Goal: Navigation & Orientation: Find specific page/section

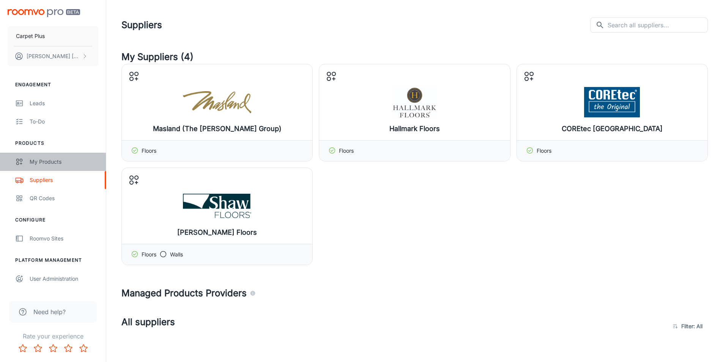
click at [43, 162] on div "My Products" at bounding box center [64, 161] width 69 height 8
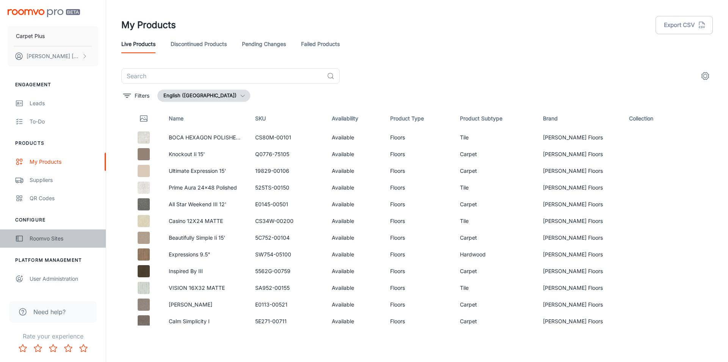
click at [47, 239] on div "Roomvo Sites" at bounding box center [64, 238] width 69 height 8
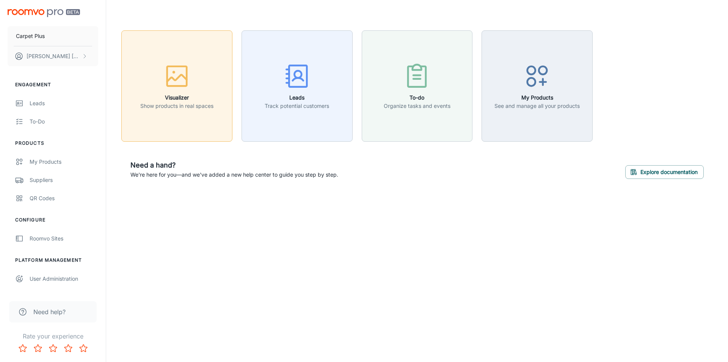
click at [170, 75] on icon "button" at bounding box center [177, 76] width 28 height 28
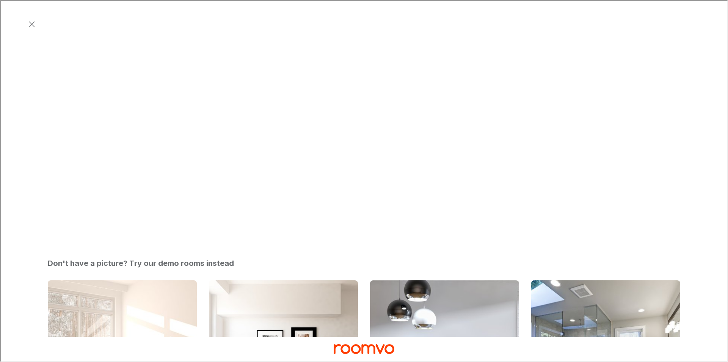
scroll to position [182, 0]
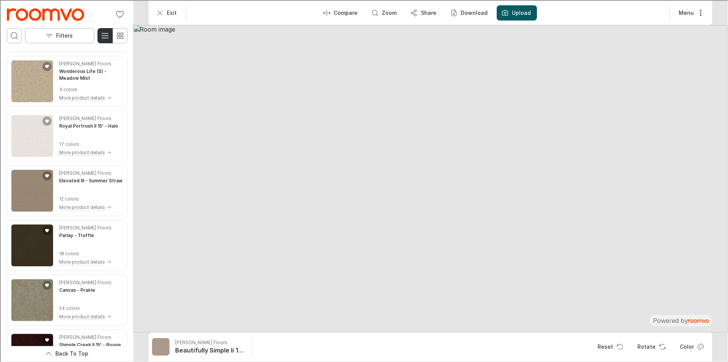
scroll to position [0, 0]
